Goal: Task Accomplishment & Management: Manage account settings

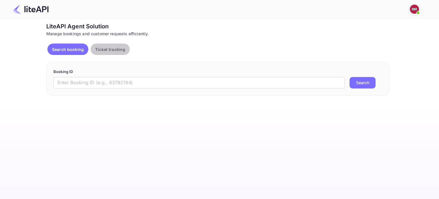
click at [108, 49] on p "Ticket tracking" at bounding box center [110, 49] width 30 height 6
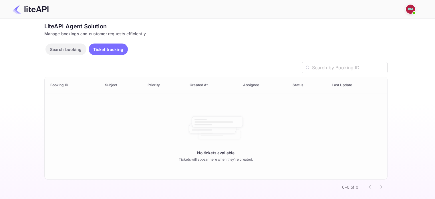
click at [413, 13] on span at bounding box center [414, 13] width 2 height 2
